Goal: Information Seeking & Learning: Check status

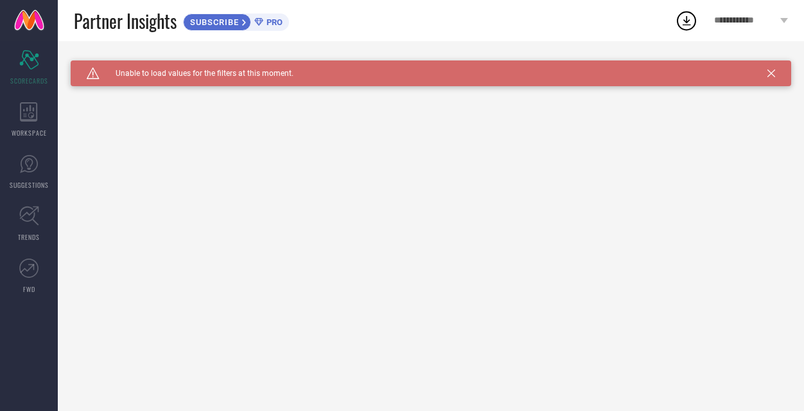
click at [770, 73] on icon at bounding box center [772, 73] width 8 height 8
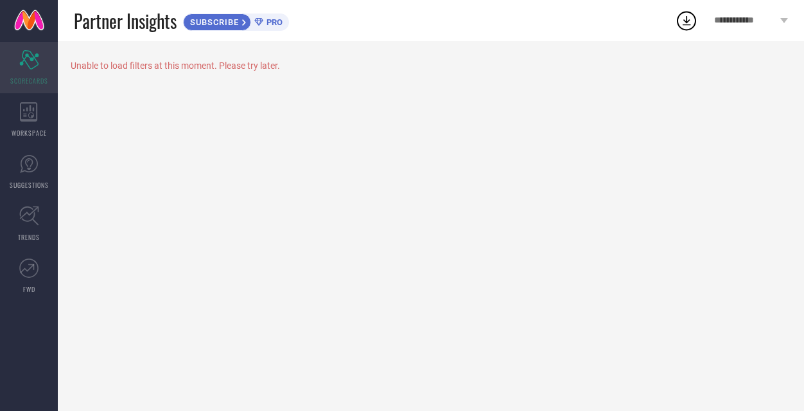
click at [31, 72] on div "Scorecard SCORECARDS" at bounding box center [29, 67] width 58 height 51
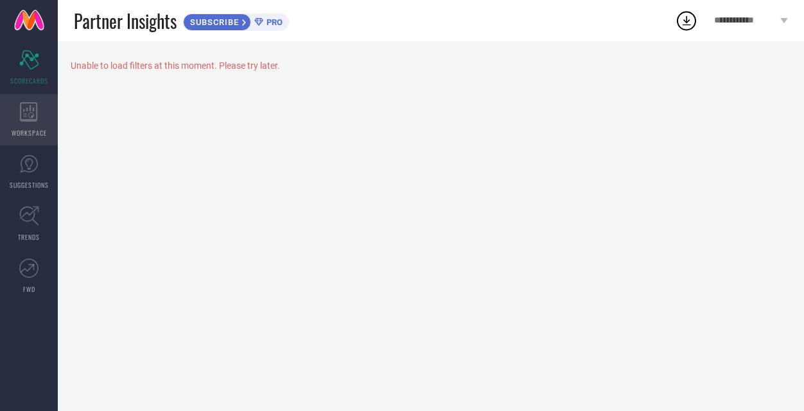
click at [31, 115] on icon at bounding box center [28, 111] width 17 height 19
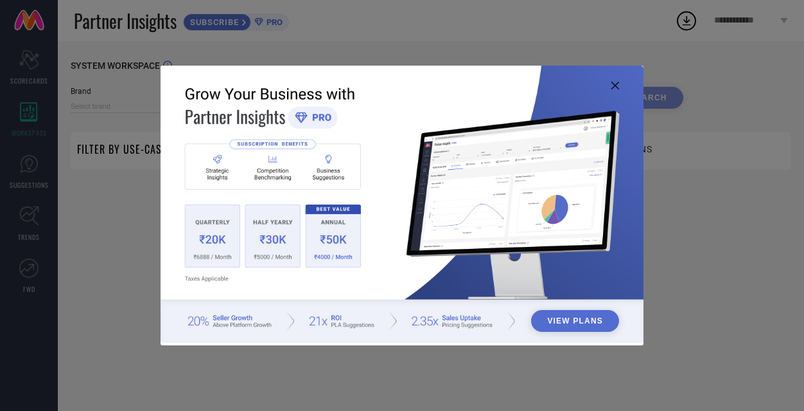
type input "1 STOP FASHION"
type input "All"
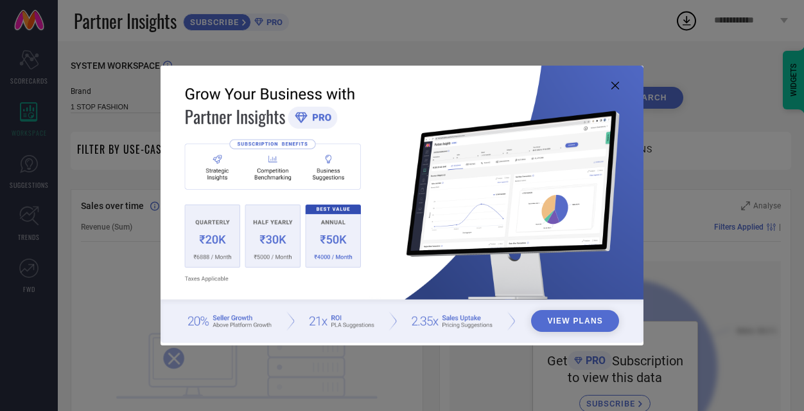
click at [617, 84] on icon at bounding box center [616, 86] width 8 height 8
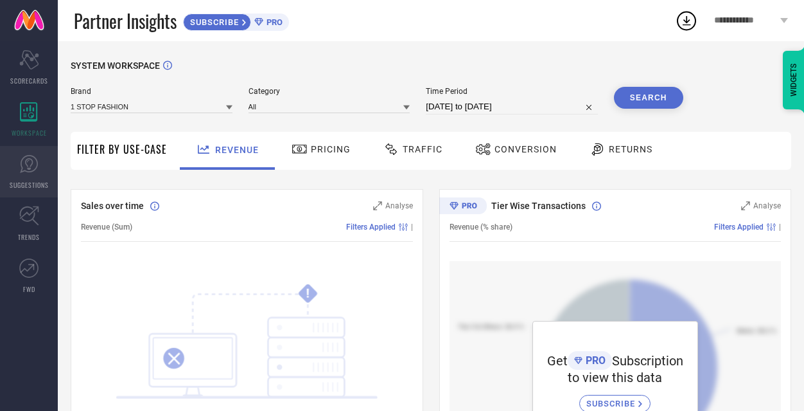
click at [35, 181] on span "SUGGESTIONS" at bounding box center [29, 185] width 39 height 10
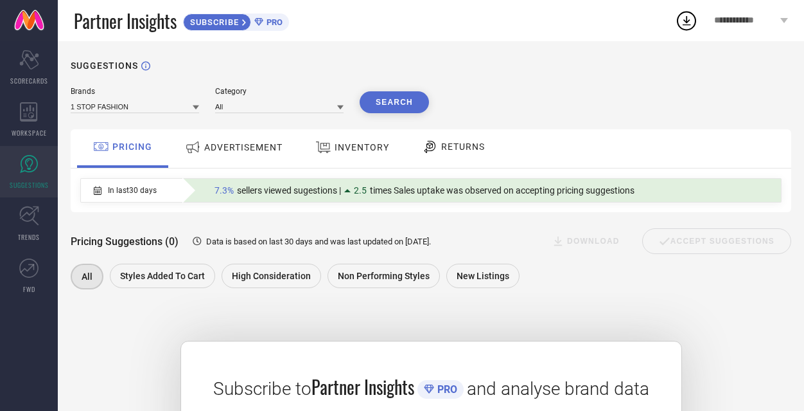
click at [447, 150] on span "RETURNS" at bounding box center [463, 146] width 44 height 10
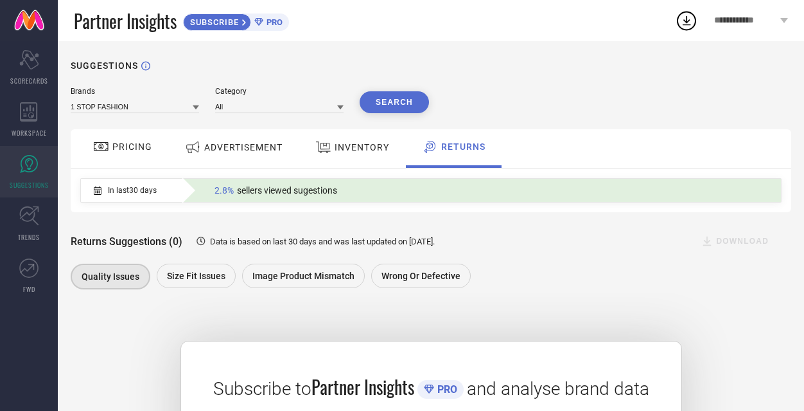
click at [196, 106] on icon at bounding box center [196, 107] width 6 height 4
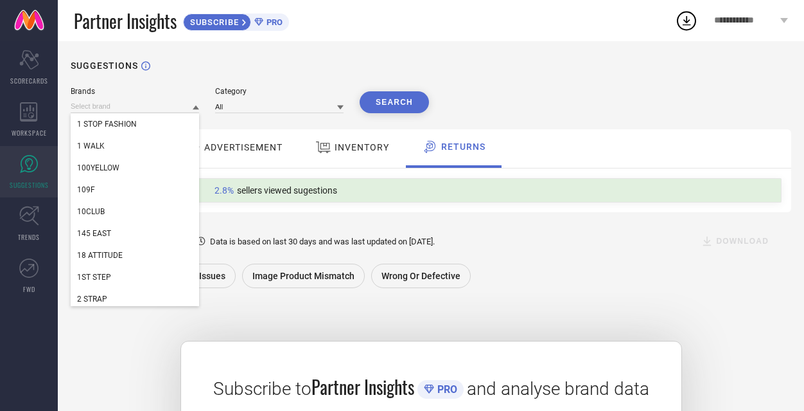
click at [294, 151] on div "ADVERTISEMENT" at bounding box center [234, 148] width 130 height 39
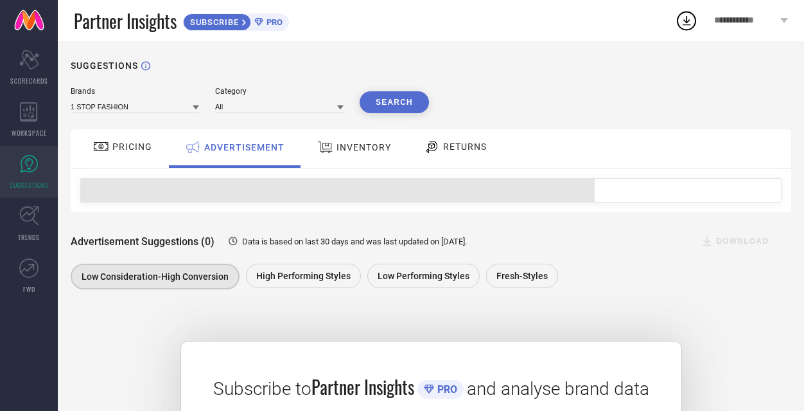
click at [342, 109] on icon at bounding box center [340, 107] width 6 height 6
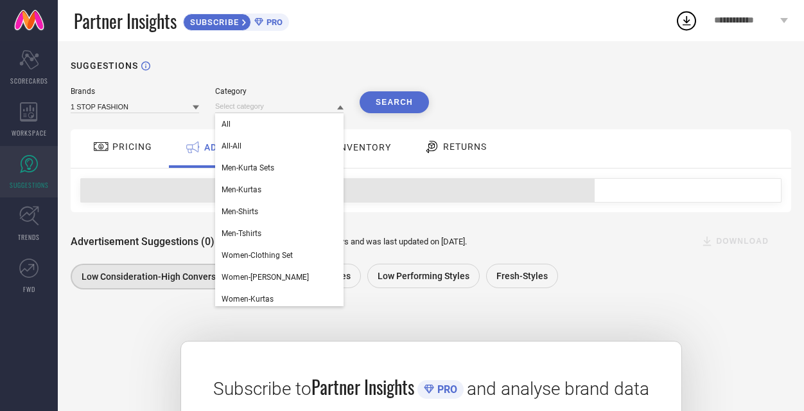
click at [342, 109] on icon at bounding box center [340, 107] width 6 height 4
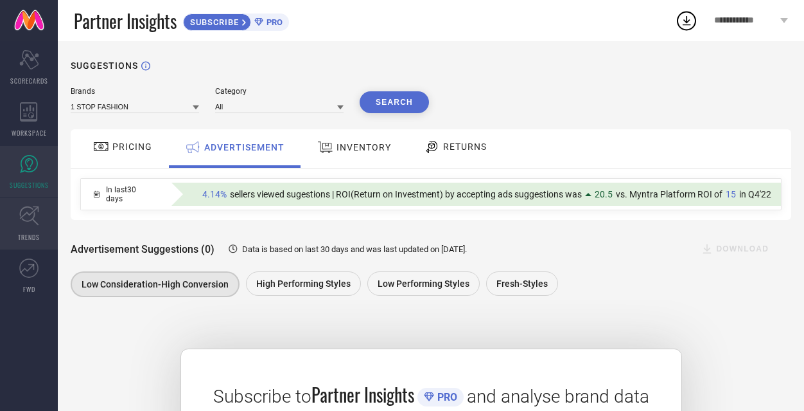
click at [27, 208] on icon at bounding box center [29, 216] width 20 height 20
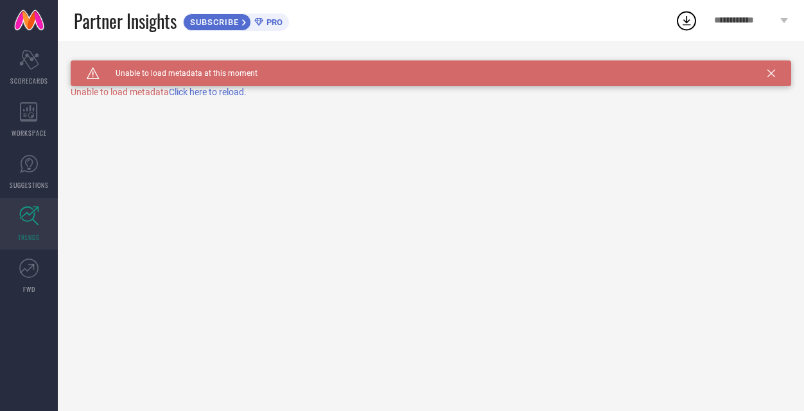
click at [31, 207] on icon at bounding box center [29, 216] width 20 height 20
click at [775, 75] on icon at bounding box center [772, 73] width 8 height 8
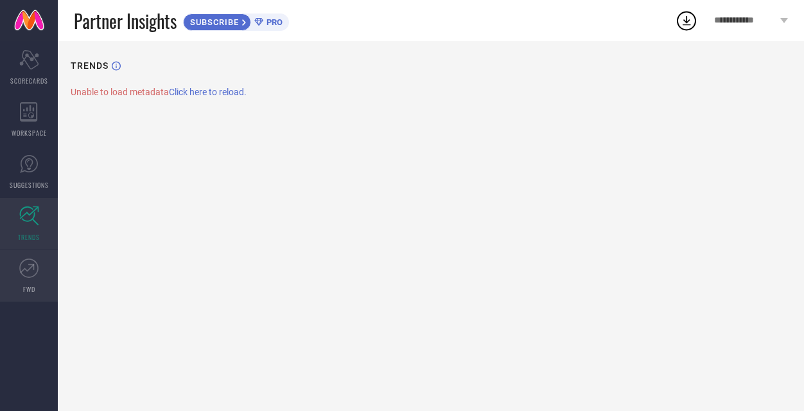
click at [31, 278] on link "FWD" at bounding box center [29, 275] width 58 height 51
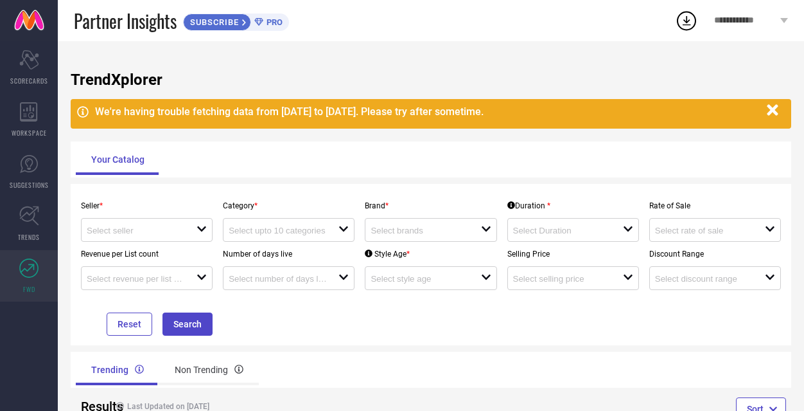
scroll to position [43, 0]
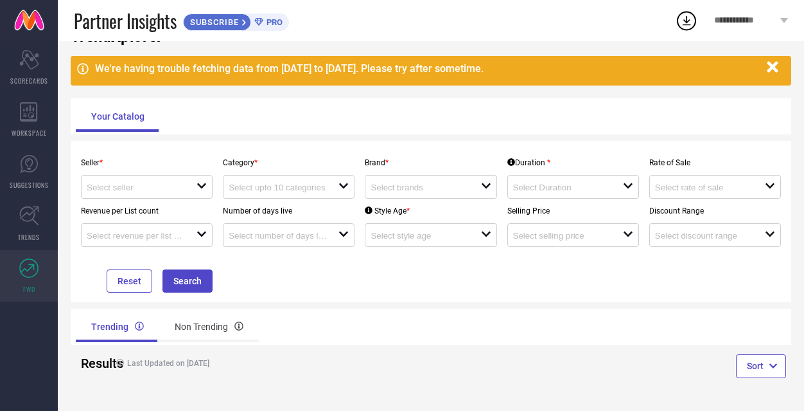
click at [32, 21] on link at bounding box center [29, 20] width 58 height 41
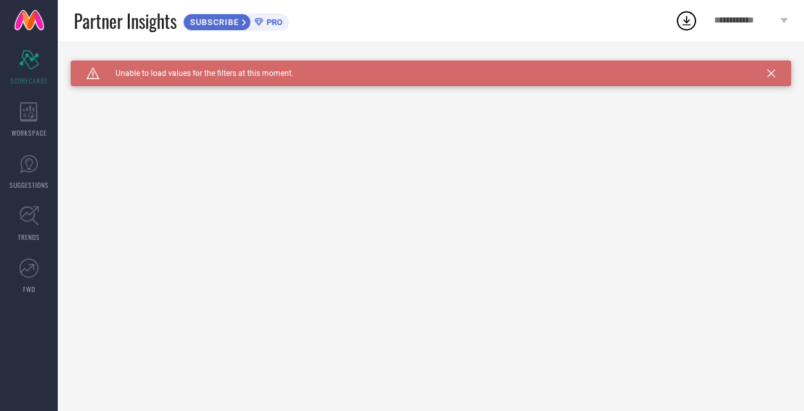
click at [773, 72] on icon at bounding box center [772, 73] width 8 height 8
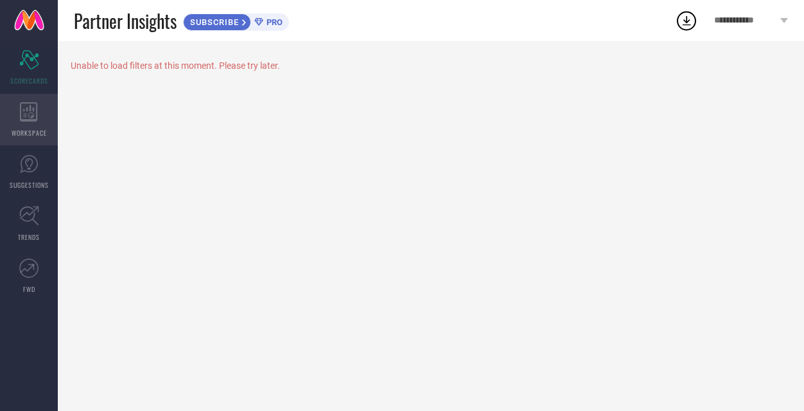
click at [39, 114] on div "WORKSPACE" at bounding box center [29, 119] width 58 height 51
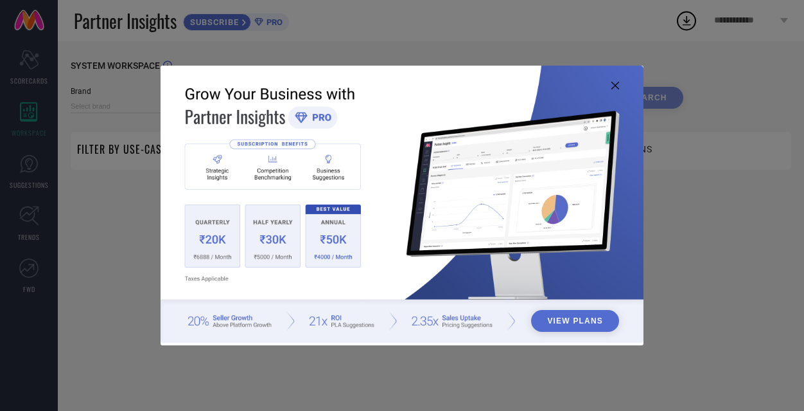
type input "1 STOP FASHION"
type input "All"
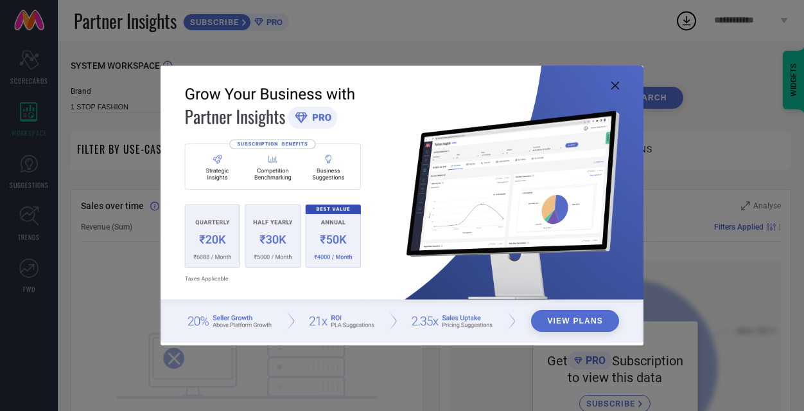
click at [618, 85] on icon at bounding box center [616, 86] width 8 height 8
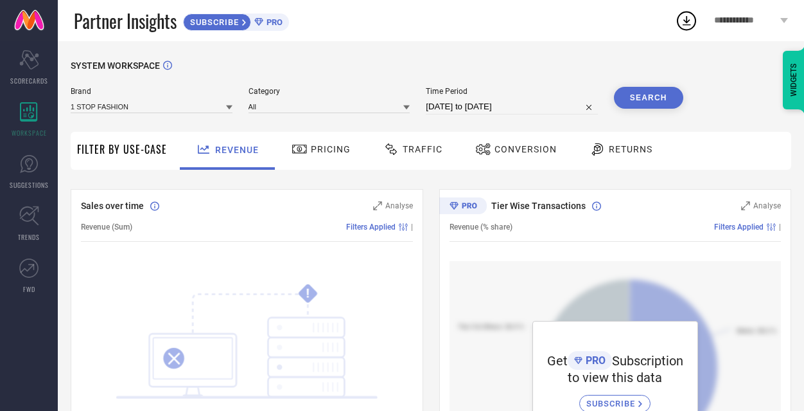
click at [335, 150] on span "Pricing" at bounding box center [331, 149] width 40 height 10
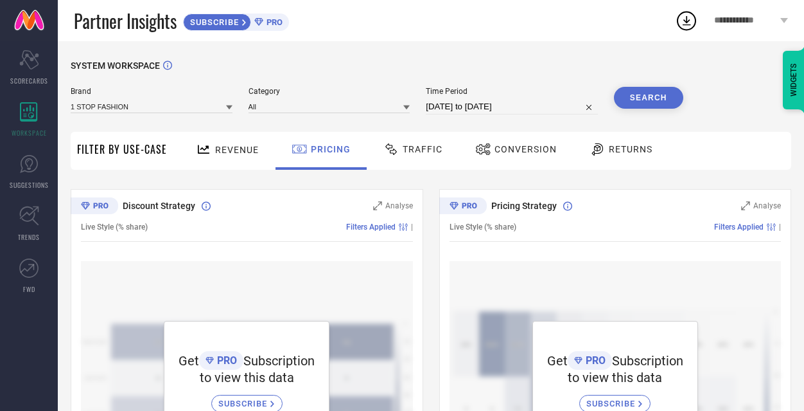
click at [404, 149] on span "Traffic" at bounding box center [423, 149] width 40 height 10
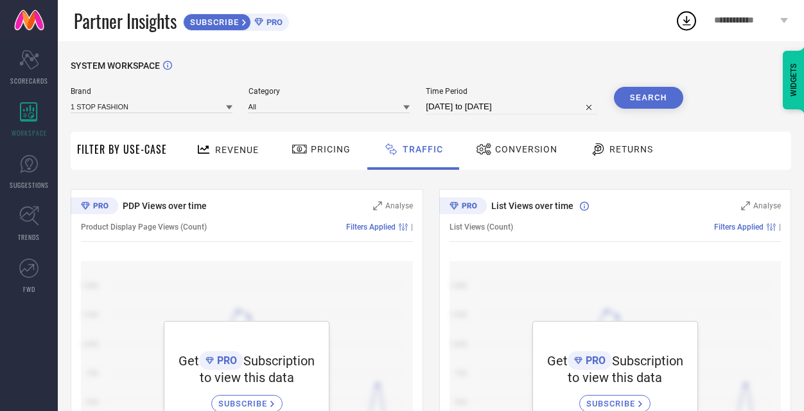
click at [515, 152] on span "Conversion" at bounding box center [526, 149] width 62 height 10
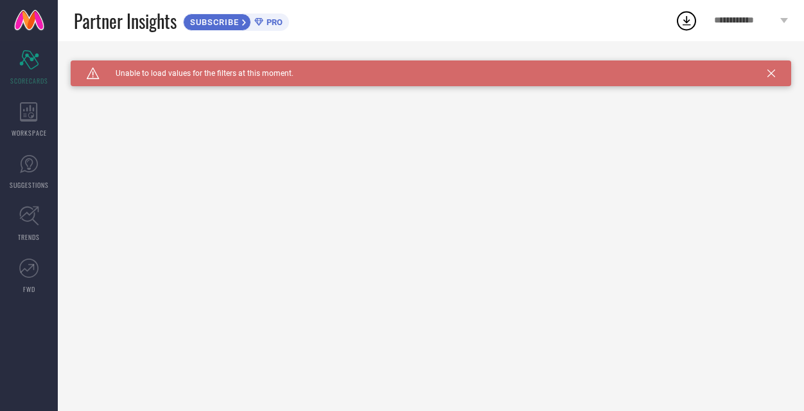
click at [774, 71] on icon at bounding box center [772, 73] width 8 height 8
click at [766, 72] on div "Caution Created with Sketch. Unable to load values for the filters at this mome…" at bounding box center [431, 73] width 721 height 26
click at [776, 75] on div "Caution Created with Sketch. Unable to load values for the filters at this mome…" at bounding box center [431, 73] width 721 height 26
click at [770, 74] on icon at bounding box center [772, 73] width 8 height 8
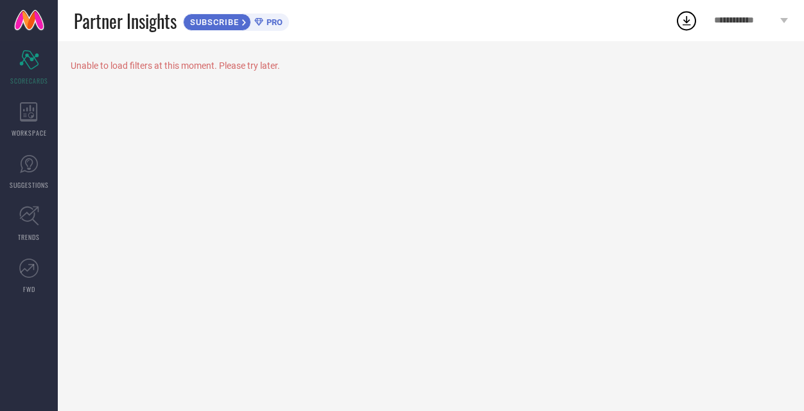
click at [781, 23] on div "**********" at bounding box center [751, 20] width 106 height 41
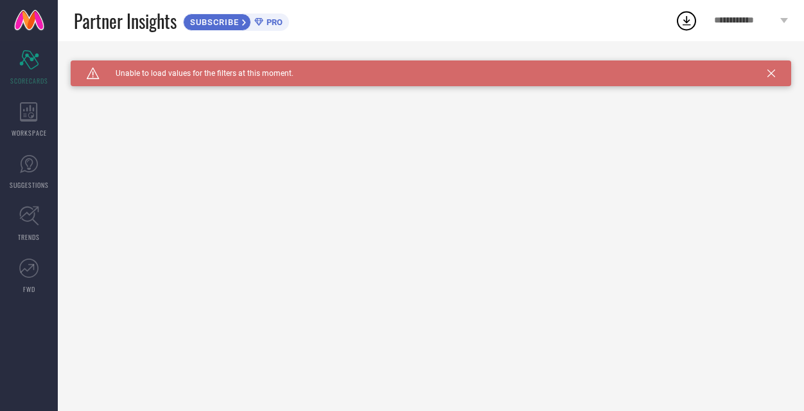
click at [38, 14] on link at bounding box center [29, 20] width 58 height 41
click at [772, 73] on icon at bounding box center [772, 73] width 8 height 8
